Goal: Navigation & Orientation: Find specific page/section

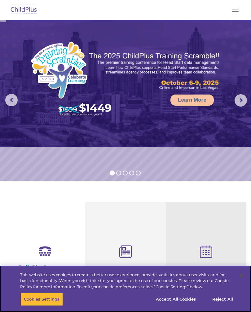
select select "MEDIUM"
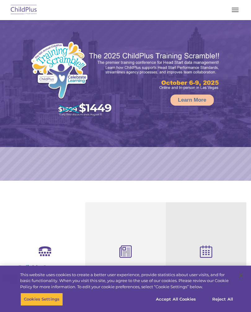
select select "MEDIUM"
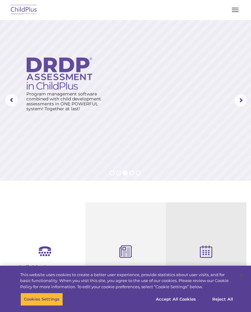
click at [234, 11] on button "button" at bounding box center [234, 10] width 13 height 10
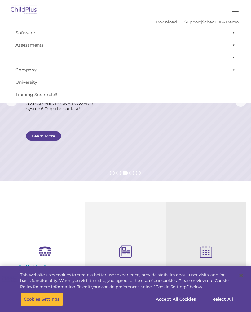
click at [23, 25] on div "Download Support | Schedule A Demo  MENU MENU Software ChildPlus: The original…" at bounding box center [125, 59] width 235 height 84
click at [30, 30] on link "Software" at bounding box center [125, 33] width 226 height 12
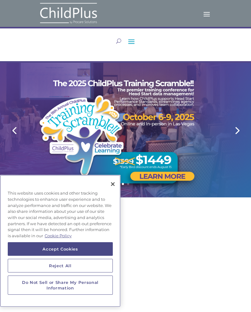
click at [115, 180] on button "Close" at bounding box center [113, 185] width 14 height 14
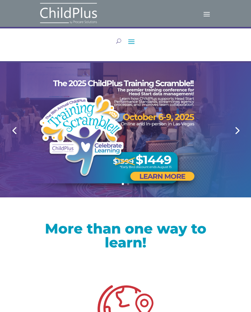
click at [245, 129] on div at bounding box center [125, 130] width 251 height 135
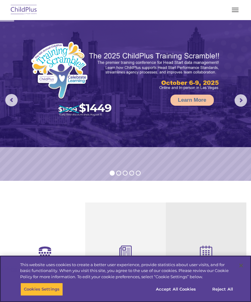
select select "MEDIUM"
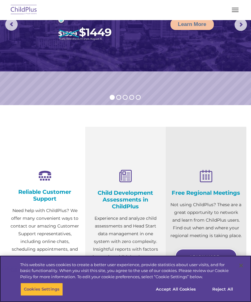
scroll to position [76, 0]
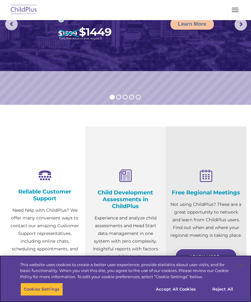
click at [174, 296] on button "Accept All Cookies" at bounding box center [175, 289] width 47 height 13
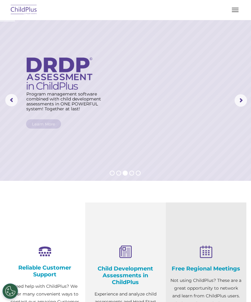
scroll to position [0, 0]
click at [233, 3] on div at bounding box center [125, 9] width 226 height 15
click at [236, 6] on button "button" at bounding box center [234, 10] width 13 height 10
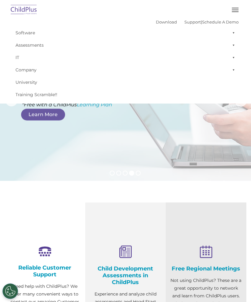
click at [156, 23] on link "Download" at bounding box center [166, 21] width 21 height 5
